Goal: Find specific page/section: Locate item on page

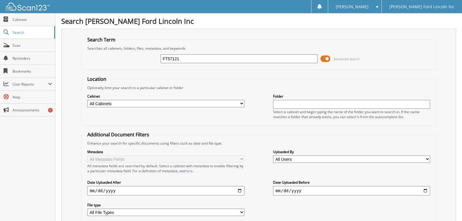
type input "FT57121"
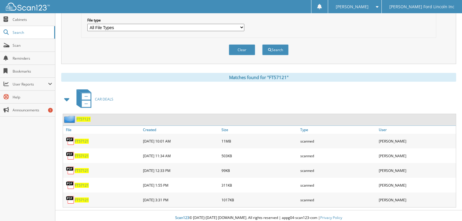
scroll to position [189, 0]
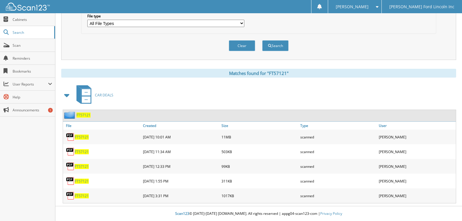
click at [81, 196] on span "FT57121" at bounding box center [82, 195] width 14 height 5
click at [74, 135] on img at bounding box center [70, 136] width 9 height 9
click at [79, 136] on span "FT57121" at bounding box center [82, 136] width 14 height 5
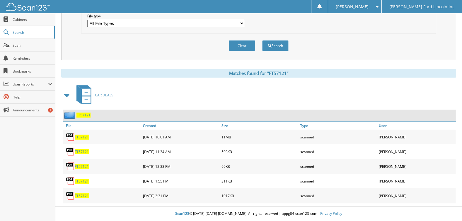
click at [84, 137] on span "FT57121" at bounding box center [82, 136] width 14 height 5
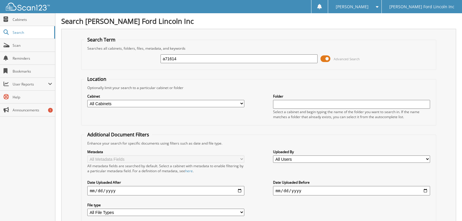
type input "a71614"
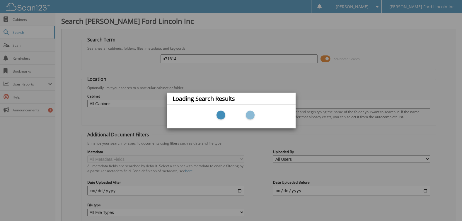
scroll to position [46, 0]
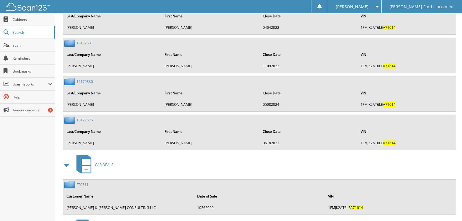
scroll to position [697, 0]
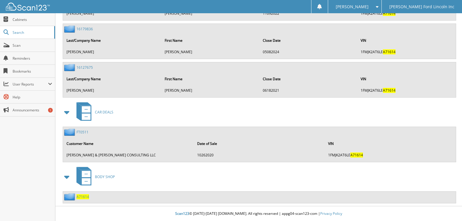
click at [84, 196] on span "A71614" at bounding box center [83, 196] width 13 height 5
